Goal: Information Seeking & Learning: Learn about a topic

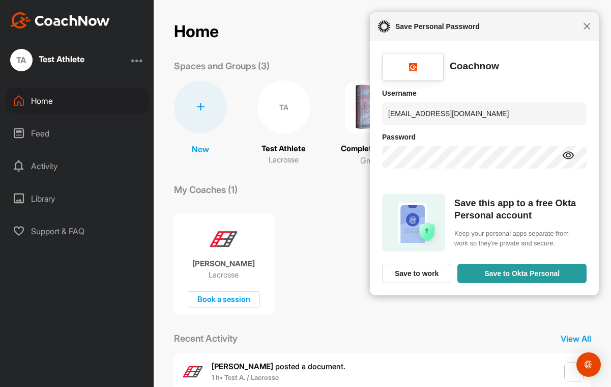
click at [588, 25] on span "Close" at bounding box center [587, 26] width 8 height 8
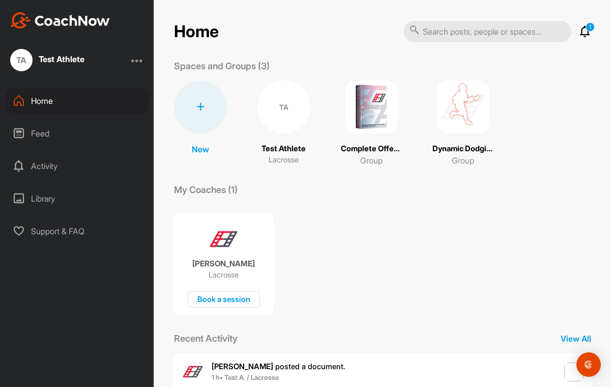
click at [374, 115] on img at bounding box center [371, 106] width 53 height 53
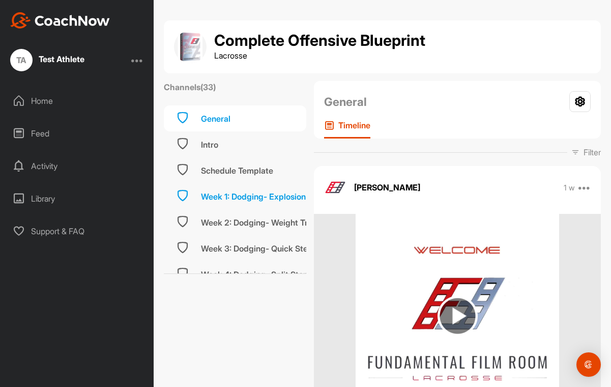
click at [227, 195] on div "Week 1: Dodging- Explosion" at bounding box center [253, 196] width 105 height 12
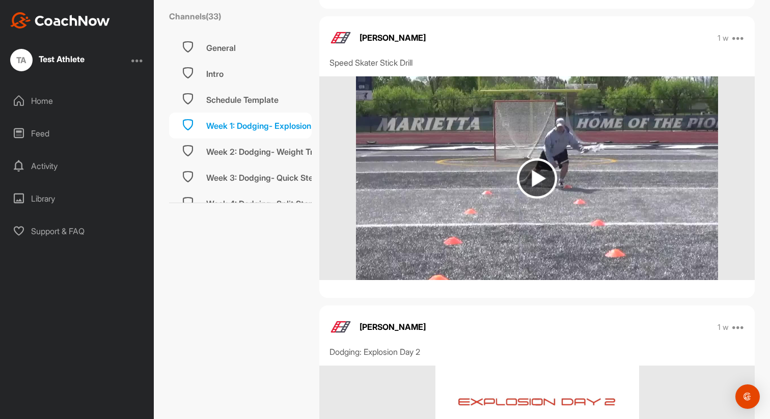
scroll to position [1237, 0]
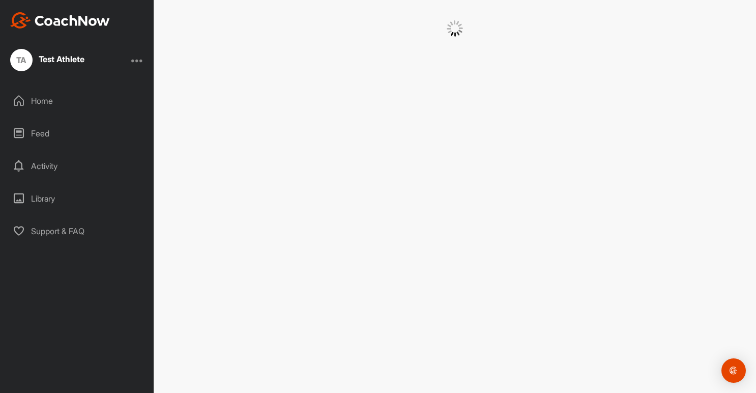
click at [39, 102] on div "Home" at bounding box center [78, 100] width 144 height 25
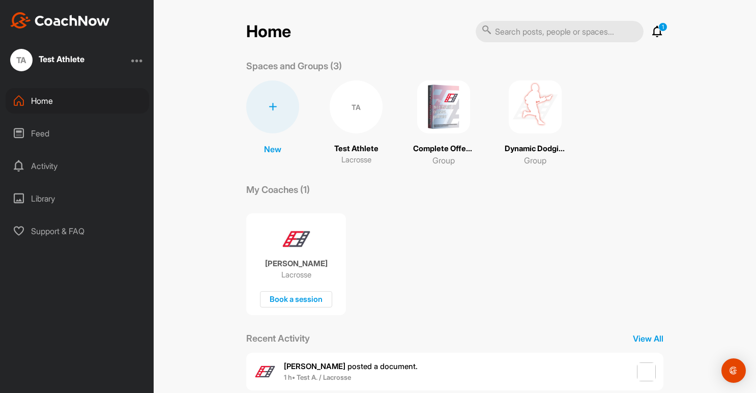
click at [436, 109] on img at bounding box center [443, 106] width 53 height 53
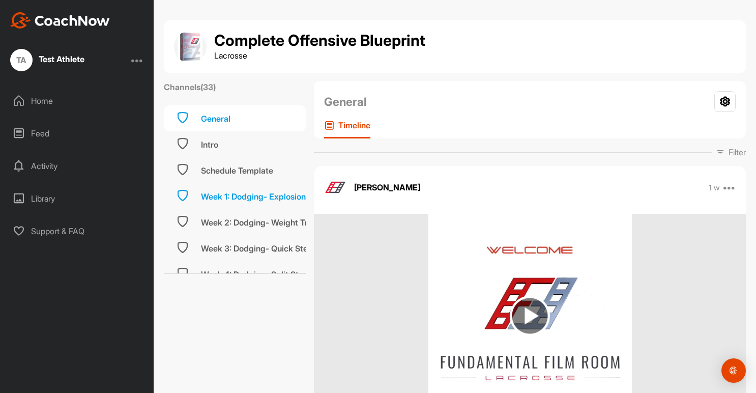
click at [233, 196] on div "Week 1: Dodging- Explosion" at bounding box center [253, 196] width 105 height 12
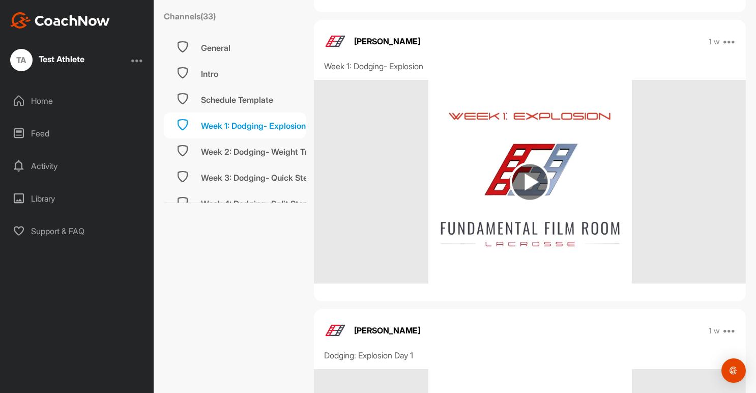
scroll to position [437, 0]
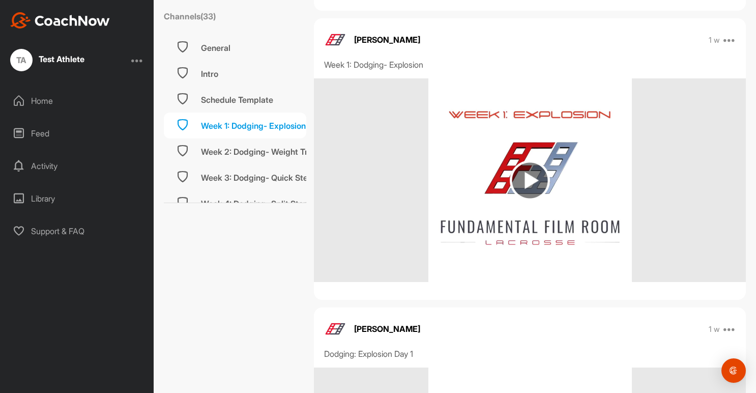
click at [523, 183] on img at bounding box center [530, 180] width 40 height 40
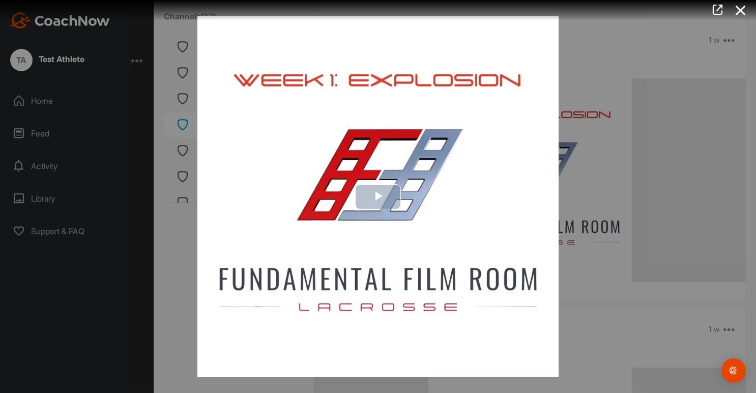
click at [378, 196] on span "Video Player" at bounding box center [378, 196] width 0 height 0
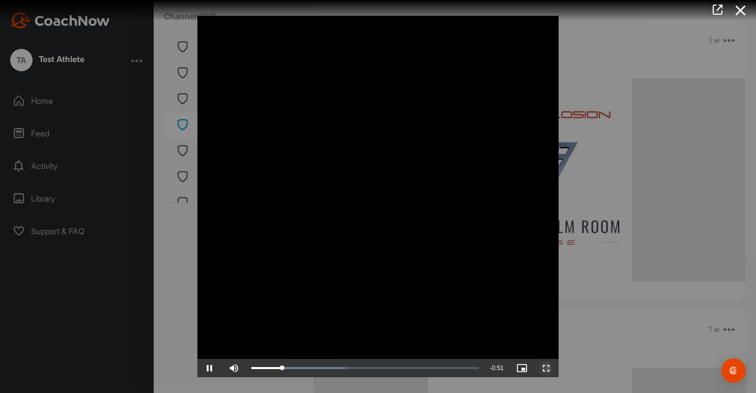
click at [548, 368] on span "Video Player" at bounding box center [547, 368] width 24 height 0
click at [611, 267] on div at bounding box center [378, 196] width 756 height 393
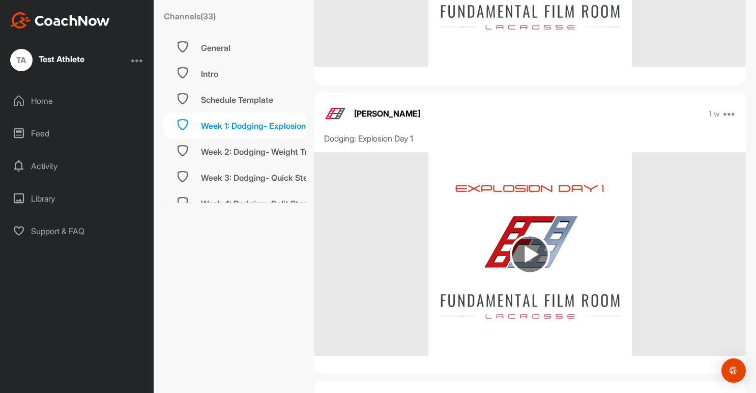
scroll to position [672, 0]
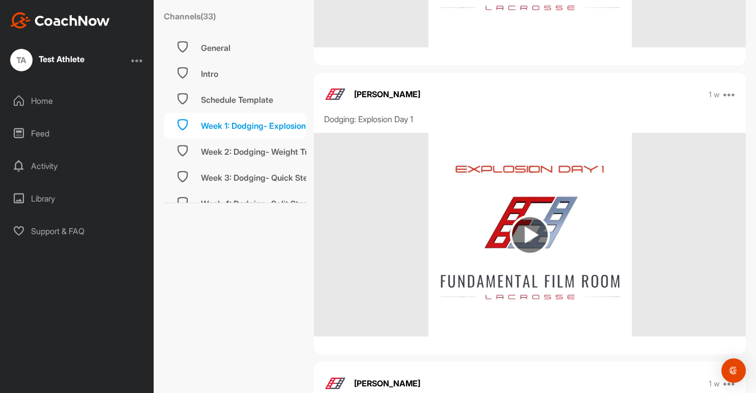
click at [521, 232] on img at bounding box center [530, 235] width 40 height 40
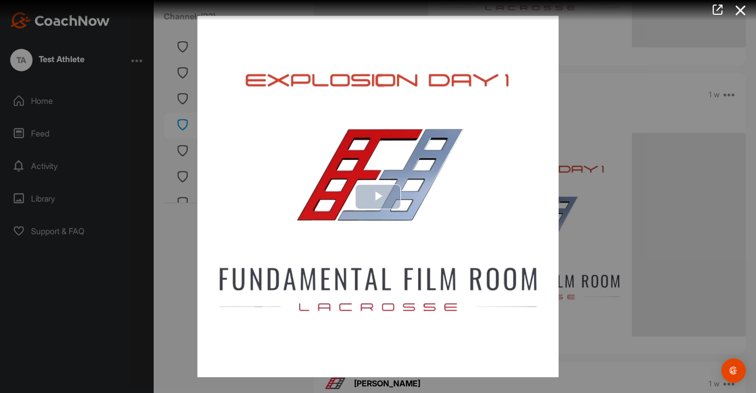
click at [378, 196] on span "Video Player" at bounding box center [378, 196] width 0 height 0
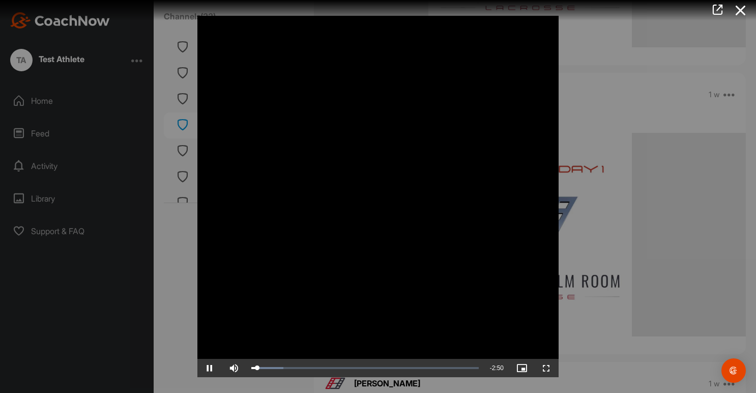
click at [592, 269] on div at bounding box center [378, 196] width 756 height 393
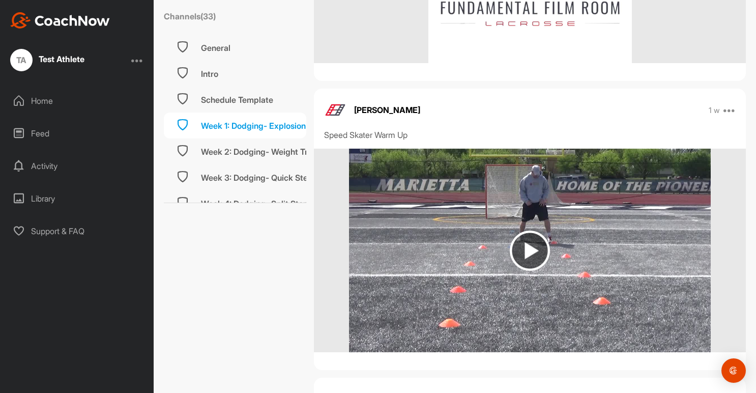
scroll to position [955, 0]
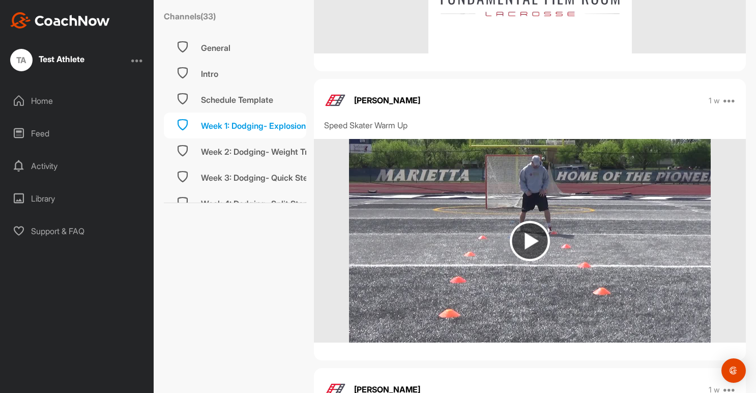
click at [530, 240] on img at bounding box center [530, 241] width 40 height 40
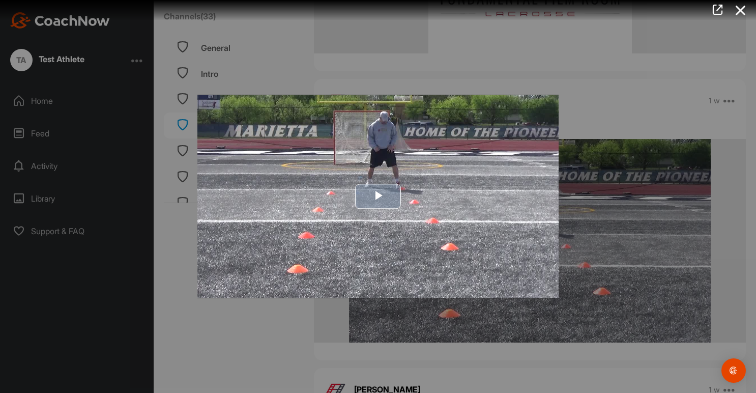
click at [378, 196] on span "Video Player" at bounding box center [378, 196] width 0 height 0
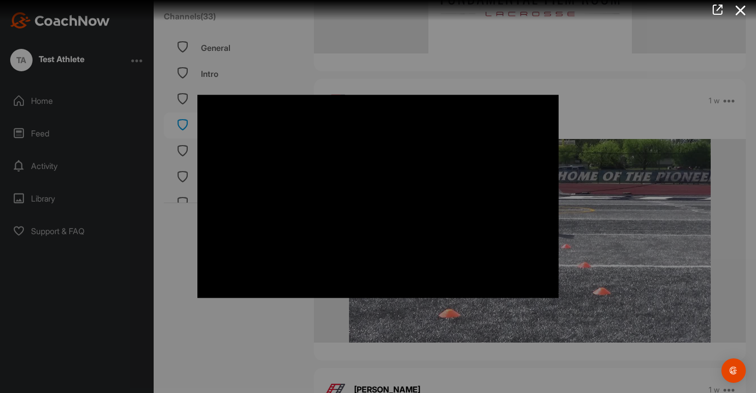
click at [599, 232] on div at bounding box center [378, 196] width 756 height 393
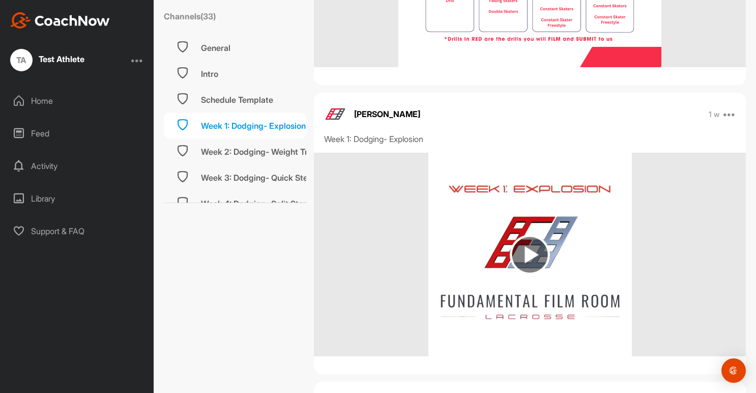
scroll to position [0, 0]
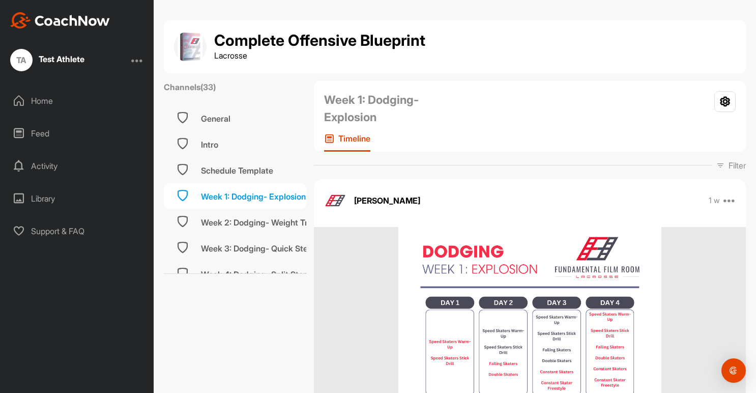
click at [39, 98] on div "Home" at bounding box center [78, 100] width 144 height 25
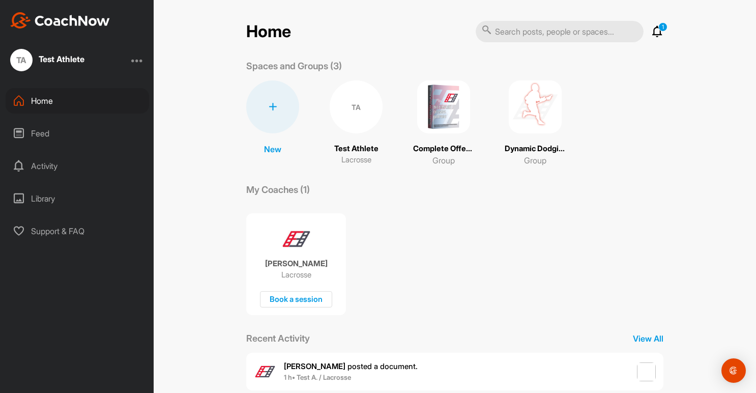
click at [136, 62] on div at bounding box center [137, 60] width 12 height 12
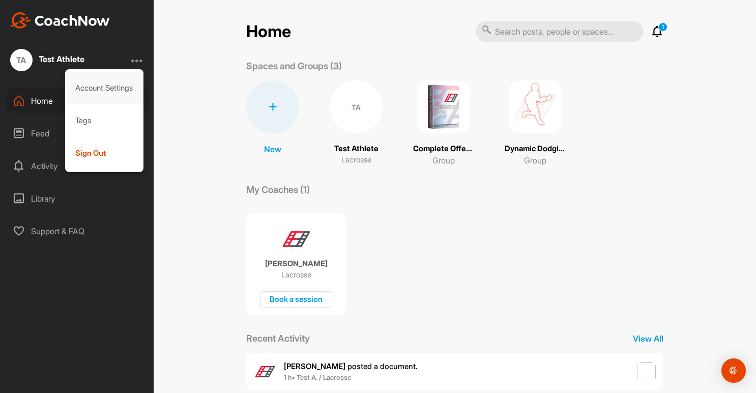
click at [99, 90] on div "Account Settings" at bounding box center [104, 88] width 79 height 33
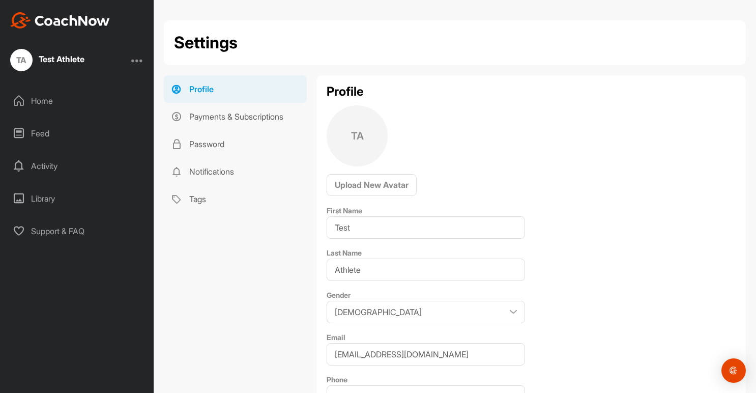
click at [137, 62] on div at bounding box center [137, 60] width 12 height 12
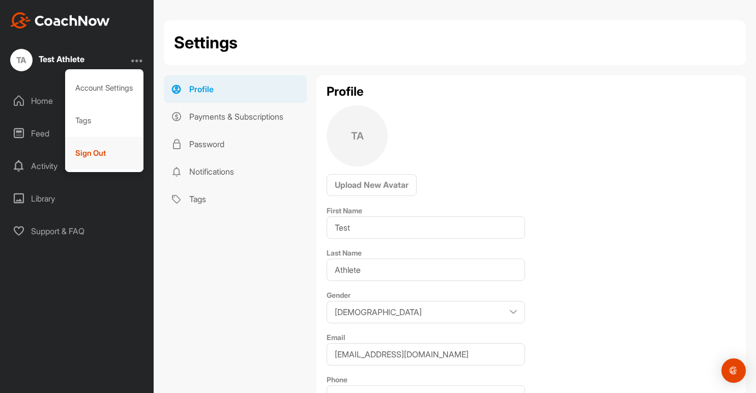
click at [119, 152] on div "Sign Out" at bounding box center [104, 153] width 79 height 33
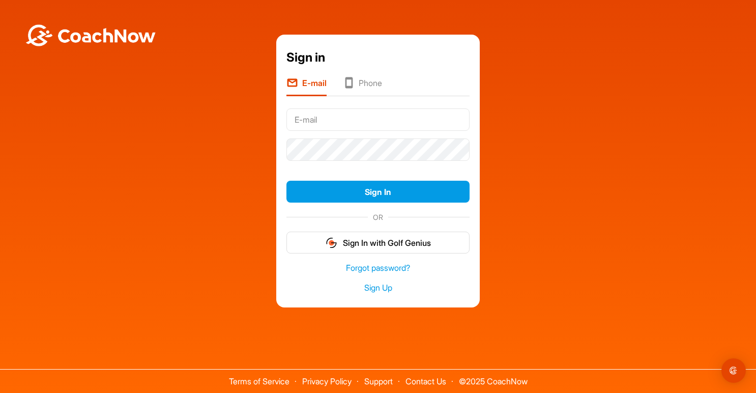
type input "[EMAIL_ADDRESS][DOMAIN_NAME]"
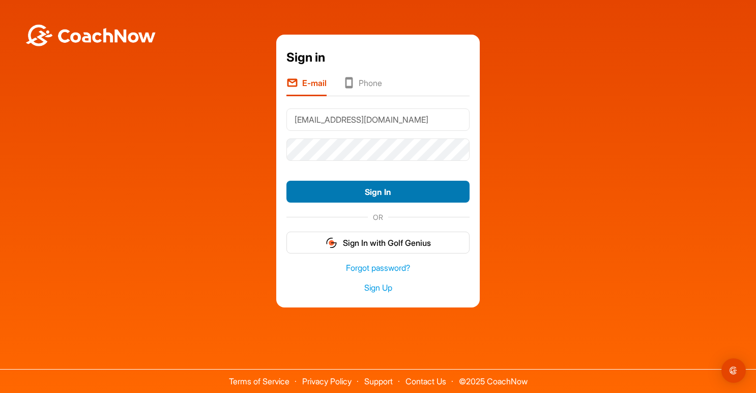
click at [379, 193] on button "Sign In" at bounding box center [378, 192] width 183 height 22
